Goal: Find specific page/section: Find specific page/section

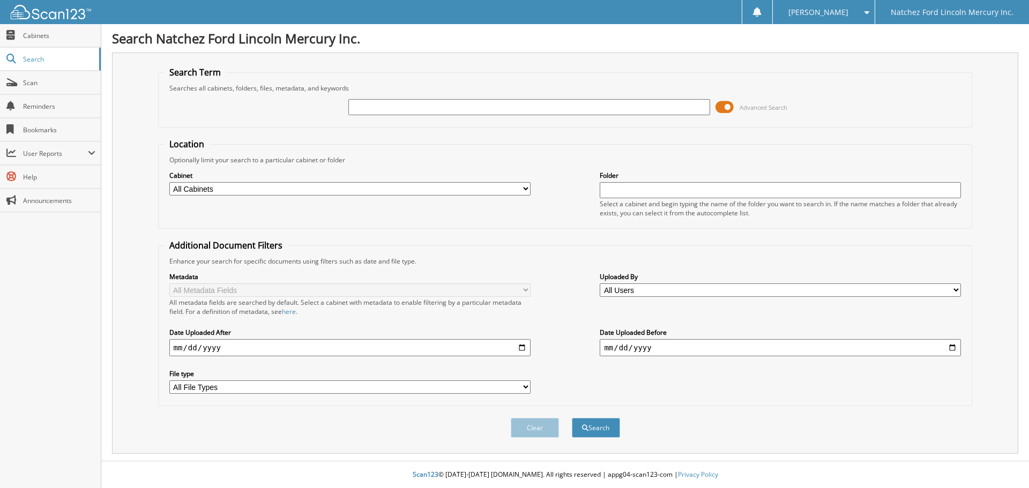
click at [368, 105] on input "text" at bounding box center [528, 107] width 361 height 16
type input "660024"
click at [572, 418] on button "Search" at bounding box center [596, 428] width 48 height 20
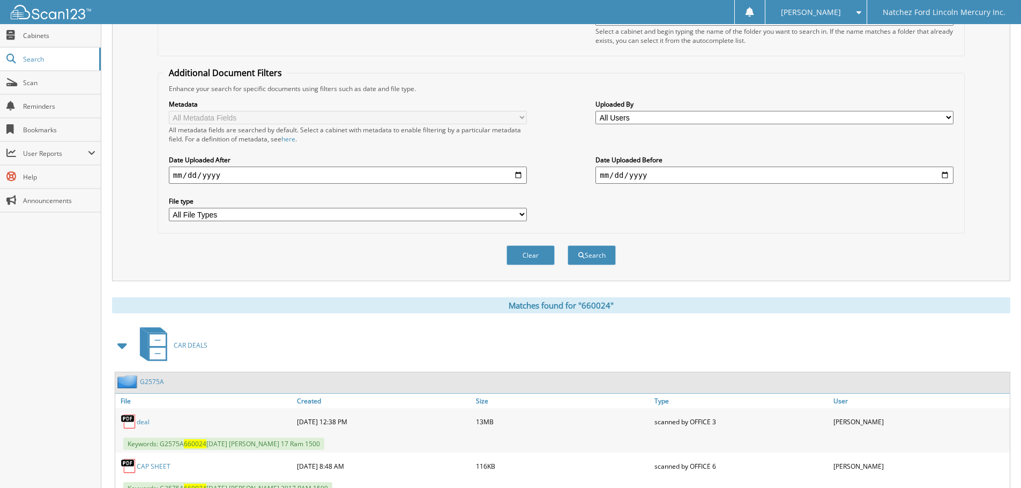
scroll to position [259, 0]
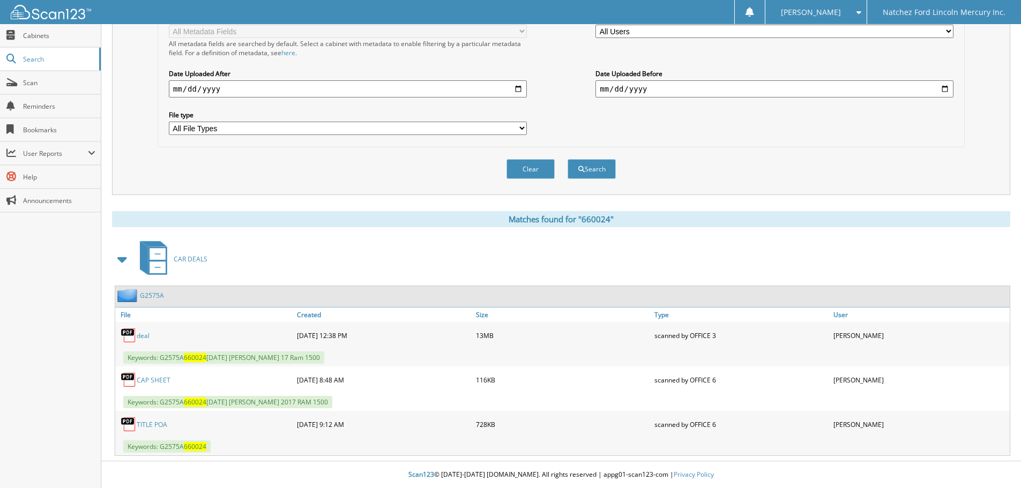
click at [153, 294] on link "G2575A" at bounding box center [152, 295] width 24 height 9
